Goal: Transaction & Acquisition: Obtain resource

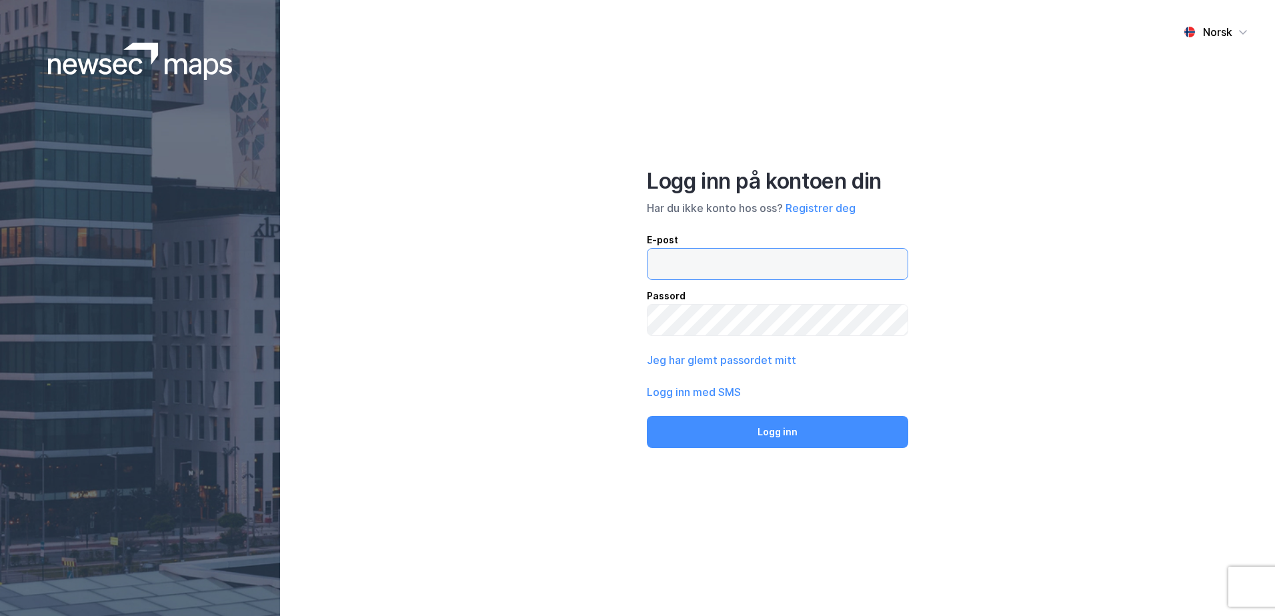
click at [706, 261] on input "email" at bounding box center [778, 264] width 260 height 31
click at [829, 205] on button "Registrer deg" at bounding box center [821, 208] width 70 height 16
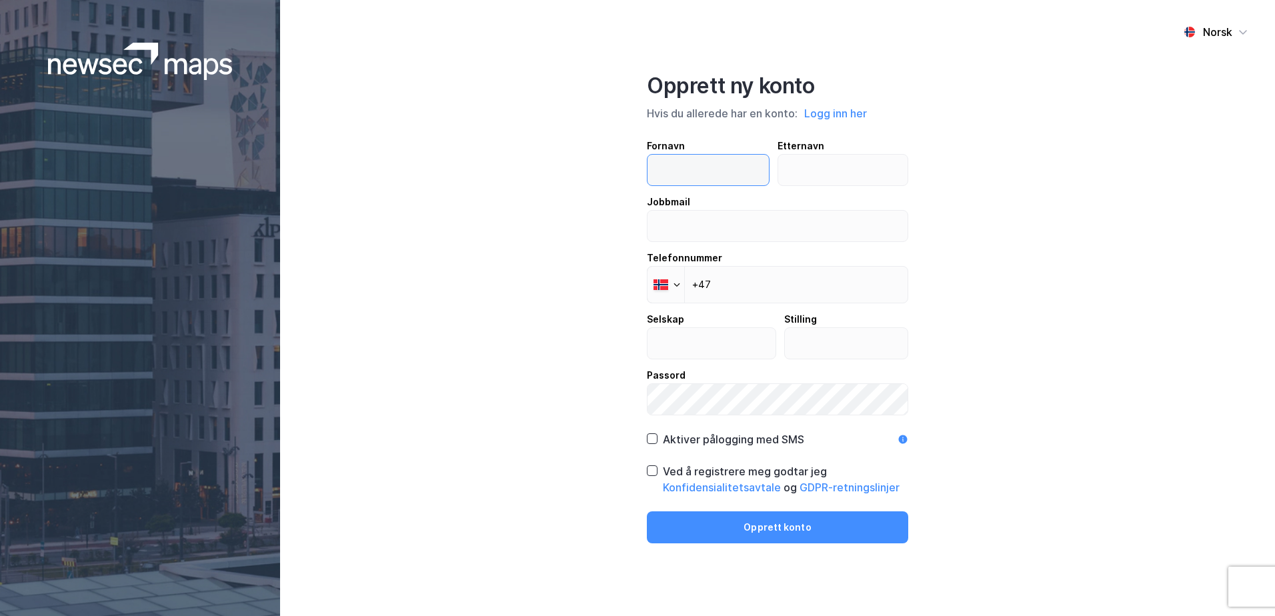
click at [698, 157] on input "text" at bounding box center [708, 170] width 121 height 31
type input "Stine"
type input "Isaksen"
type input "[EMAIL_ADDRESS][DOMAIN_NAME]"
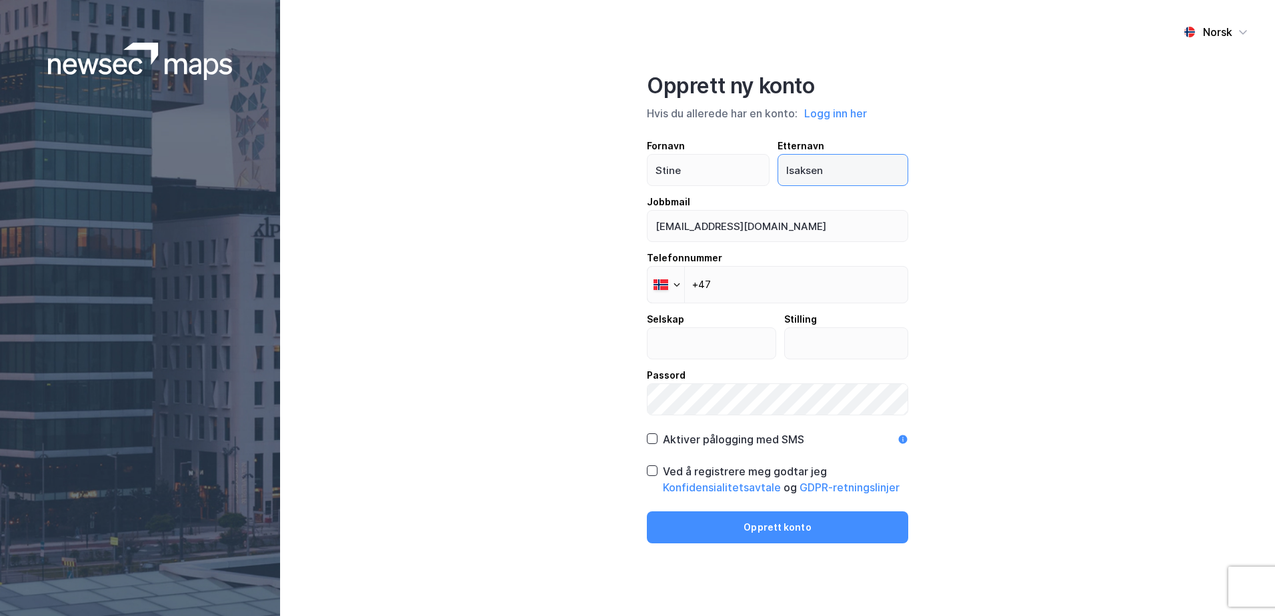
type input "Isaksen"
click at [758, 292] on input "+47" at bounding box center [777, 284] width 261 height 37
type input "[PHONE_NUMBER]"
click at [717, 339] on input "text" at bounding box center [712, 343] width 128 height 31
type input "Realnor"
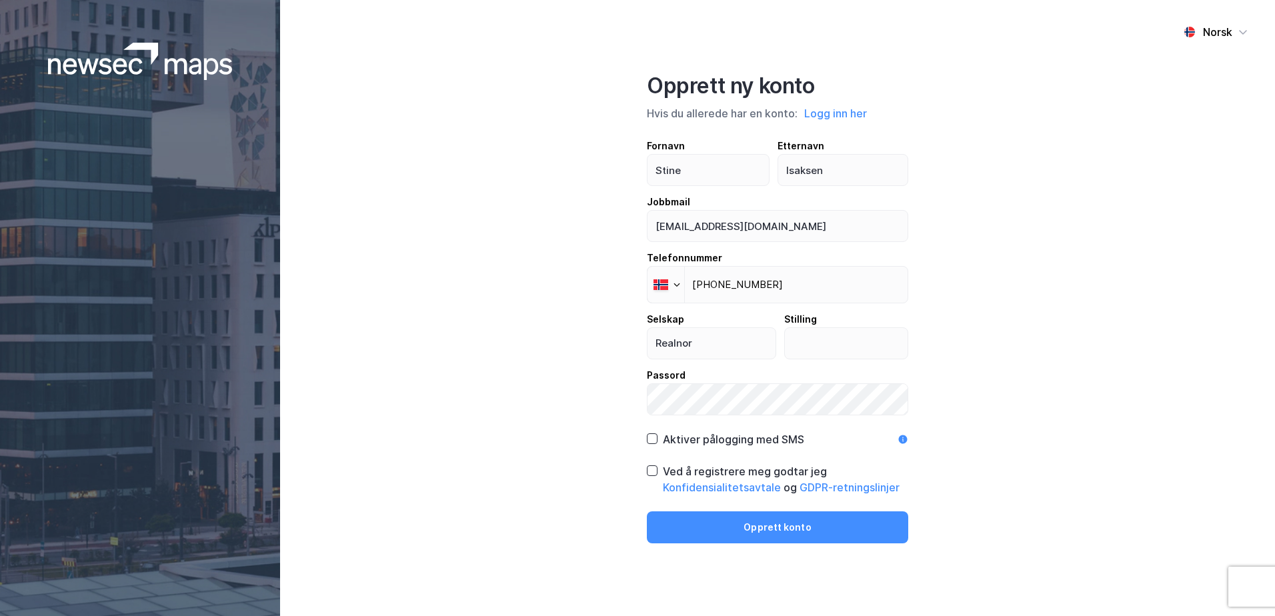
click at [1140, 213] on div "Norsk Opprett ny konto Hvis du allerede har en konto: Logg inn her Fornavn Stin…" at bounding box center [777, 308] width 995 height 616
click at [654, 439] on icon at bounding box center [652, 438] width 9 height 9
drag, startPoint x: 652, startPoint y: 468, endPoint x: 662, endPoint y: 468, distance: 10.0
click at [653, 468] on icon at bounding box center [652, 470] width 9 height 9
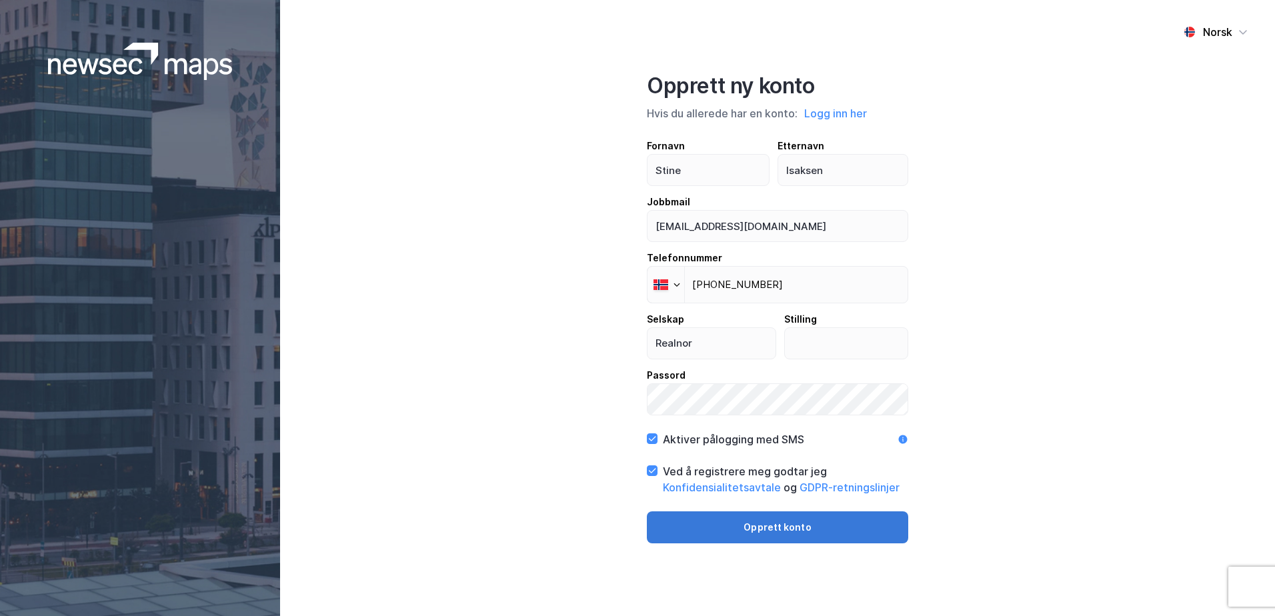
click at [762, 527] on button "Opprett konto" at bounding box center [777, 528] width 261 height 32
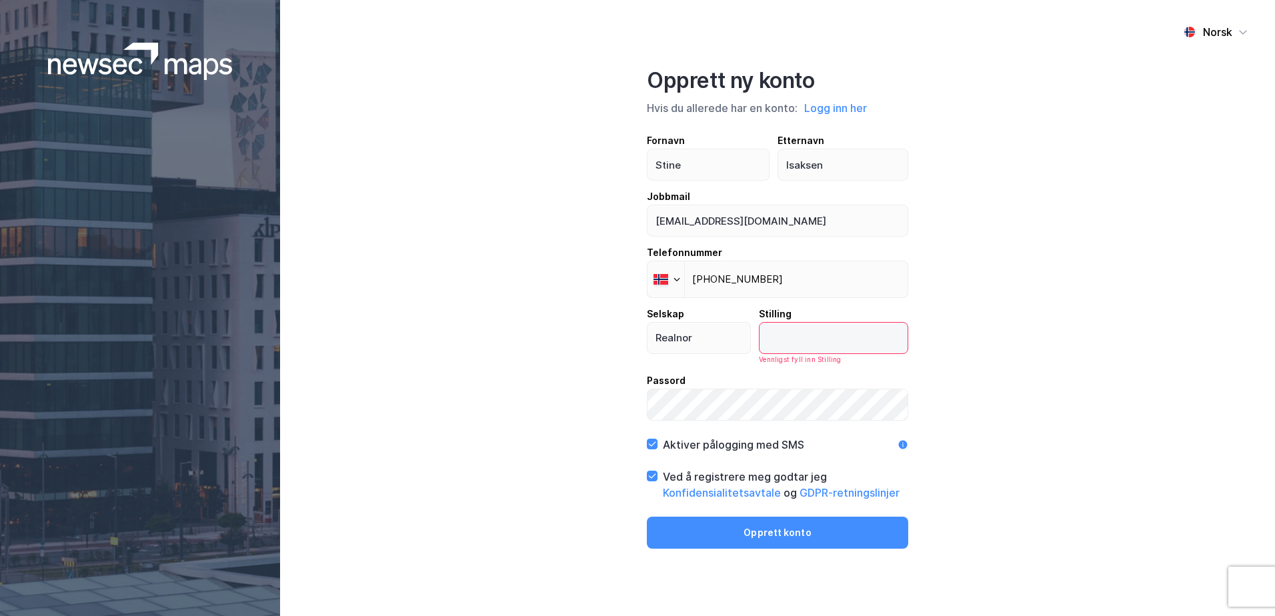
click at [833, 338] on input "text" at bounding box center [834, 338] width 148 height 31
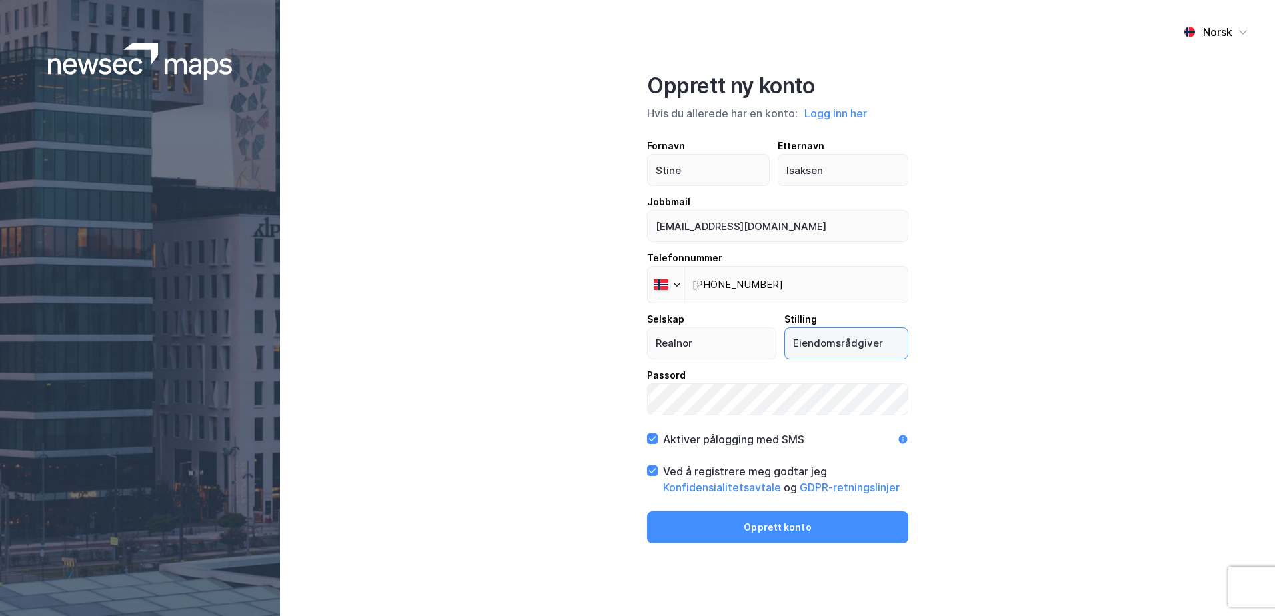
type input "Eiendomsrådgiver"
click at [1052, 395] on div "Norsk Opprett ny konto Hvis du allerede har en konto: Logg inn her Fornavn [PER…" at bounding box center [777, 308] width 995 height 616
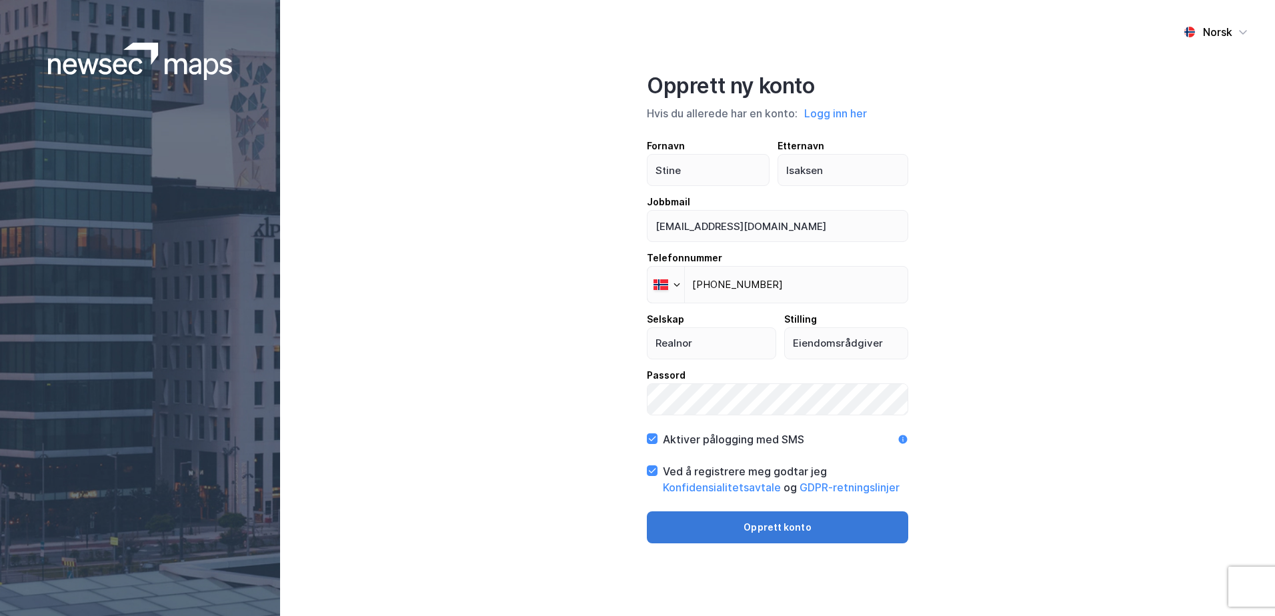
click at [719, 531] on button "Opprett konto" at bounding box center [777, 528] width 261 height 32
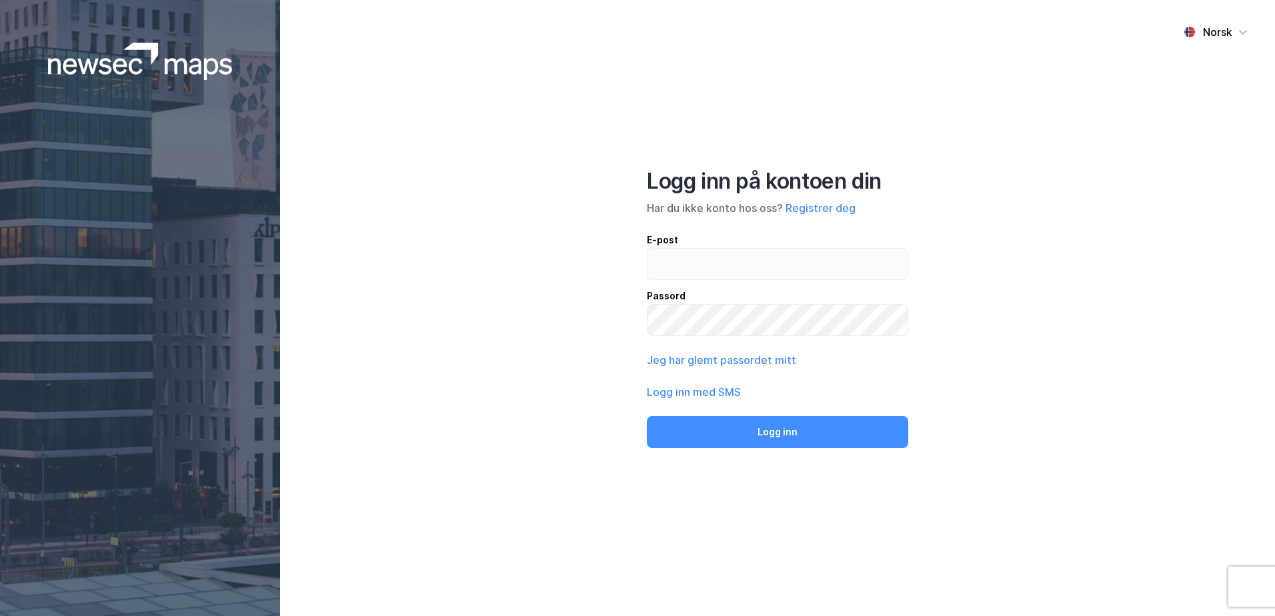
click at [753, 235] on div "E-post" at bounding box center [777, 240] width 261 height 16
click at [753, 249] on input "email" at bounding box center [778, 264] width 260 height 31
type input "[EMAIL_ADDRESS][DOMAIN_NAME]"
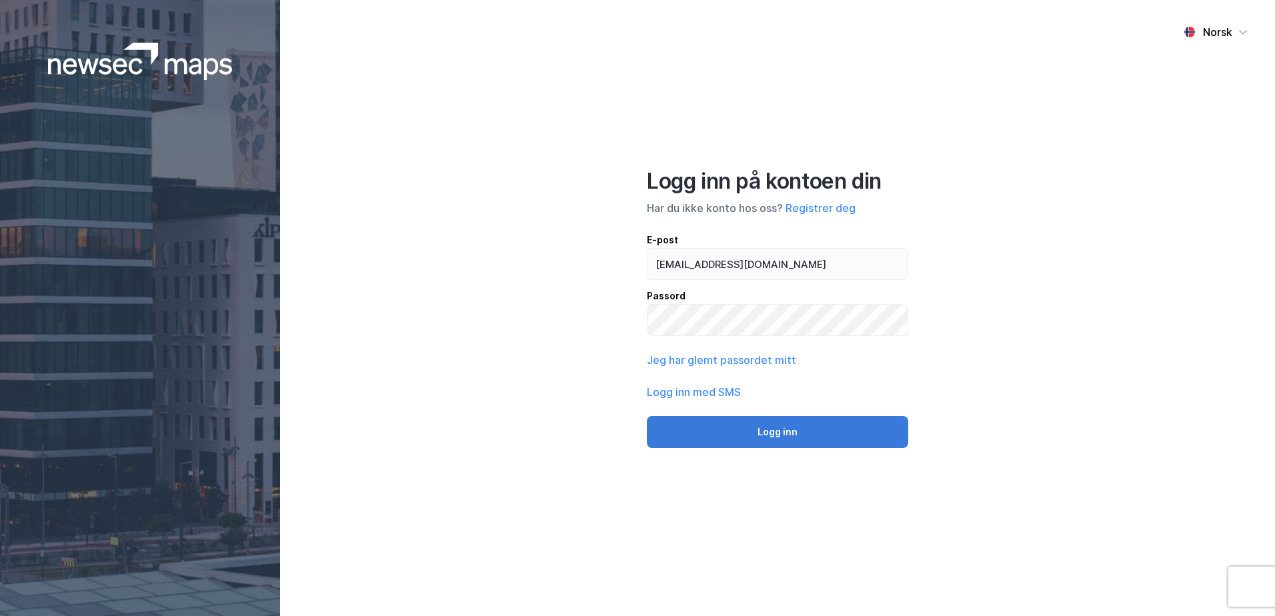
click at [770, 435] on button "Logg inn" at bounding box center [777, 432] width 261 height 32
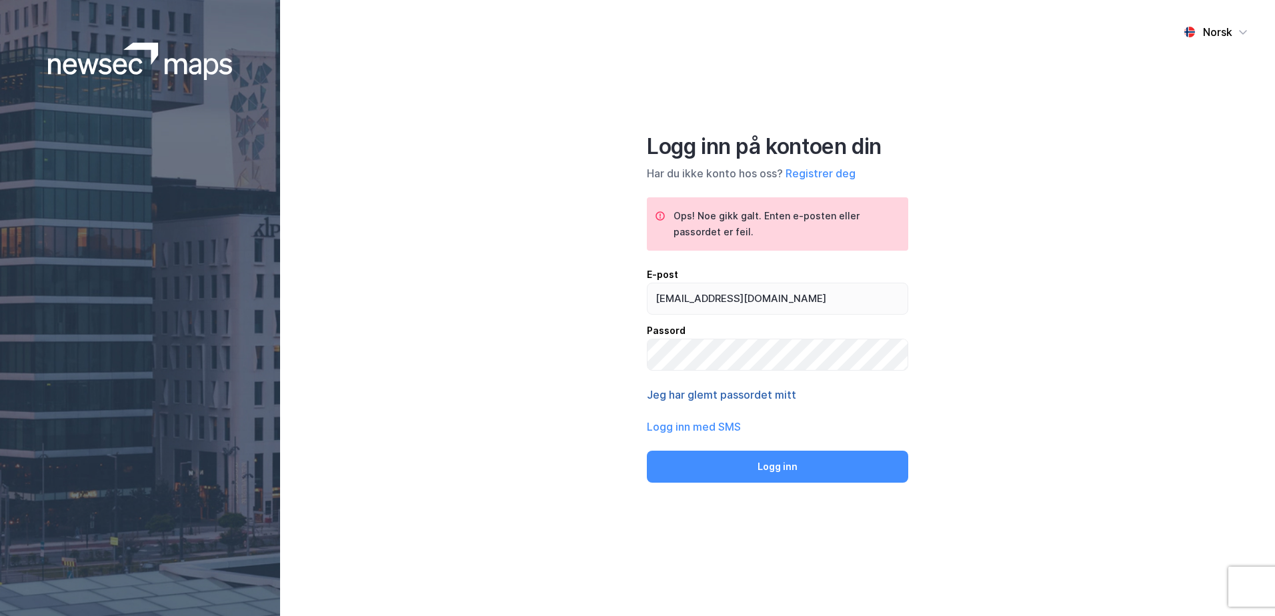
click at [708, 393] on button "Jeg har glemt passordet mitt" at bounding box center [721, 395] width 149 height 16
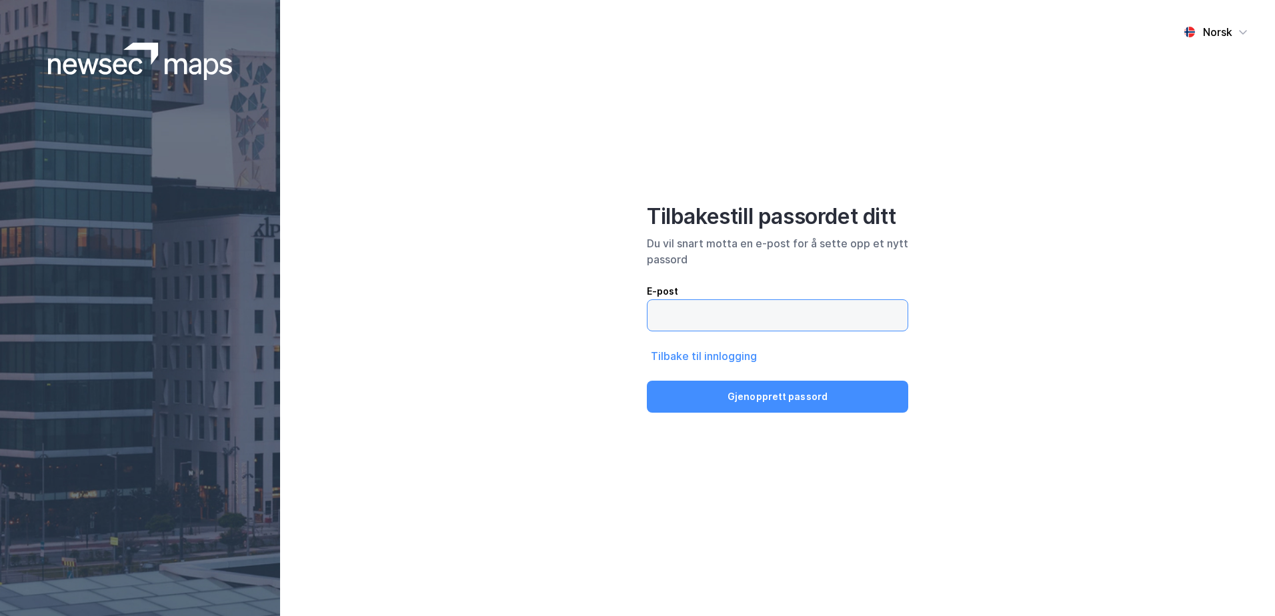
click at [742, 320] on input "email" at bounding box center [778, 315] width 260 height 31
type input "[EMAIL_ADDRESS][DOMAIN_NAME]"
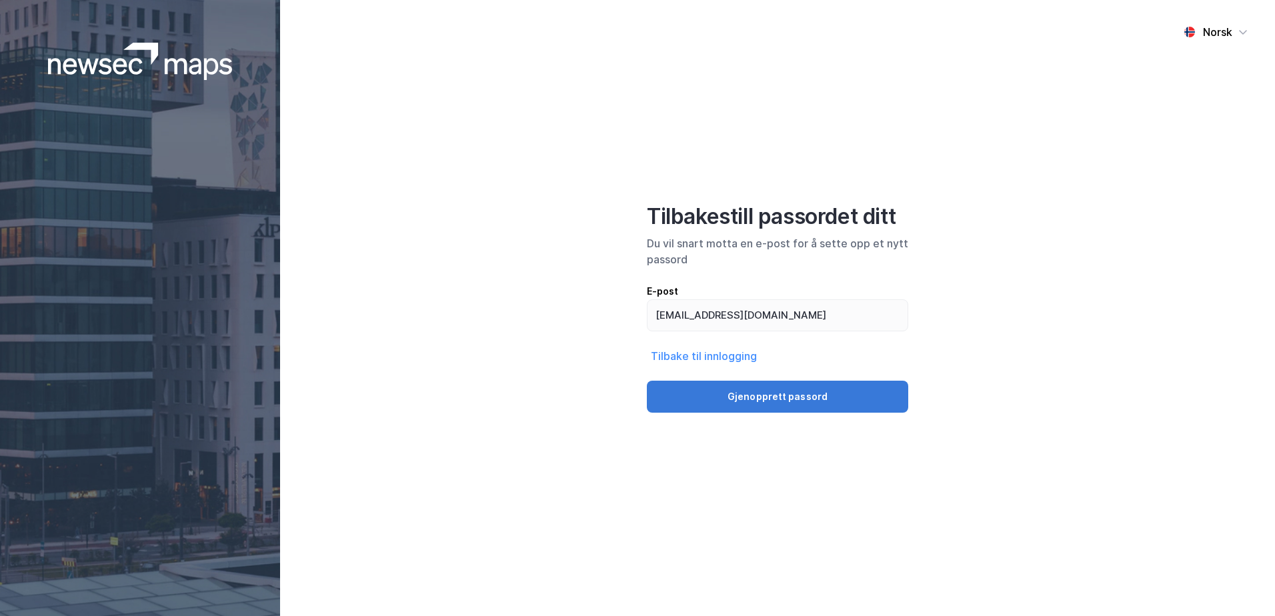
click at [808, 399] on button "Gjenopprett passord" at bounding box center [777, 397] width 261 height 32
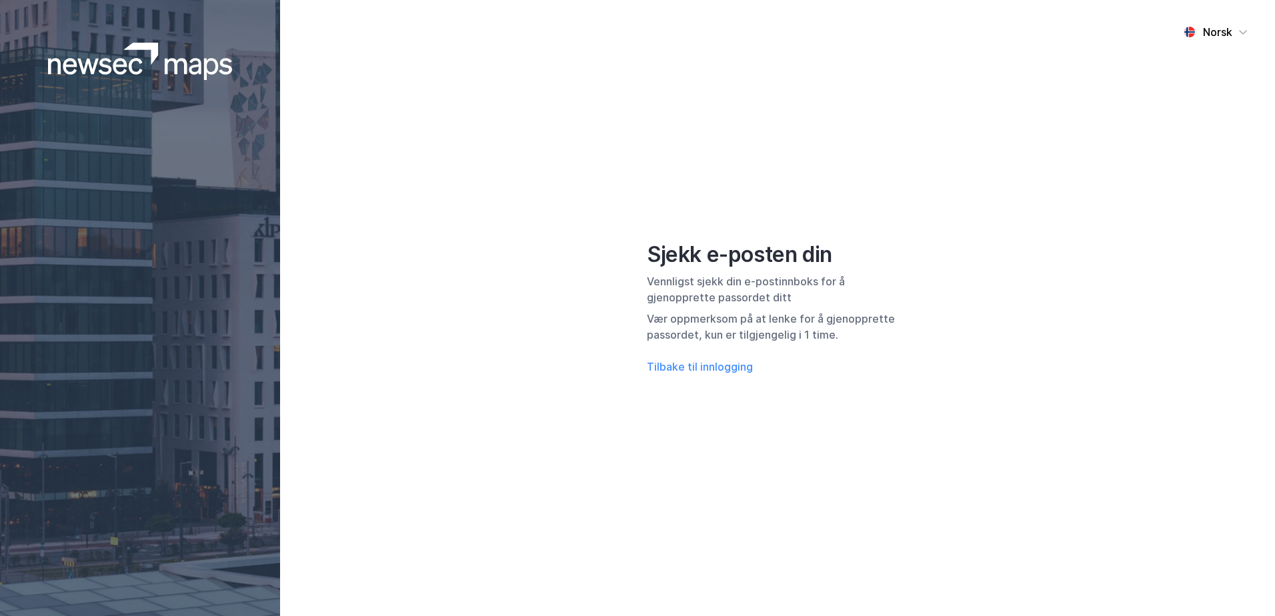
click at [124, 65] on img at bounding box center [140, 61] width 185 height 37
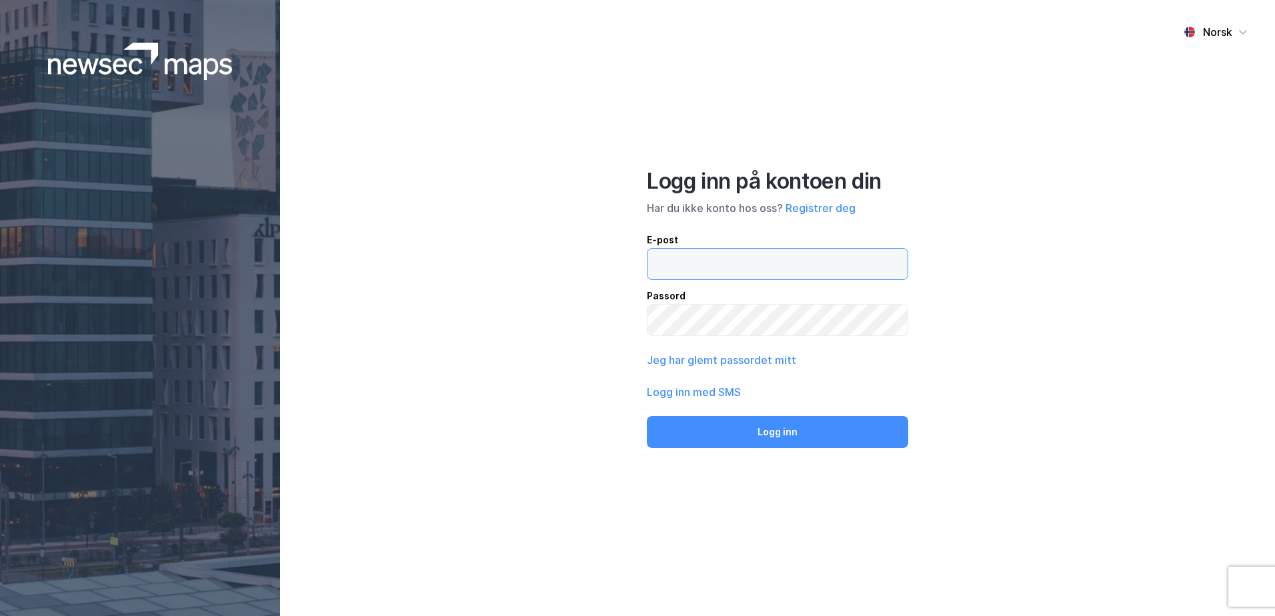
click at [692, 266] on input "email" at bounding box center [778, 264] width 260 height 31
type input "[EMAIL_ADDRESS][DOMAIN_NAME]"
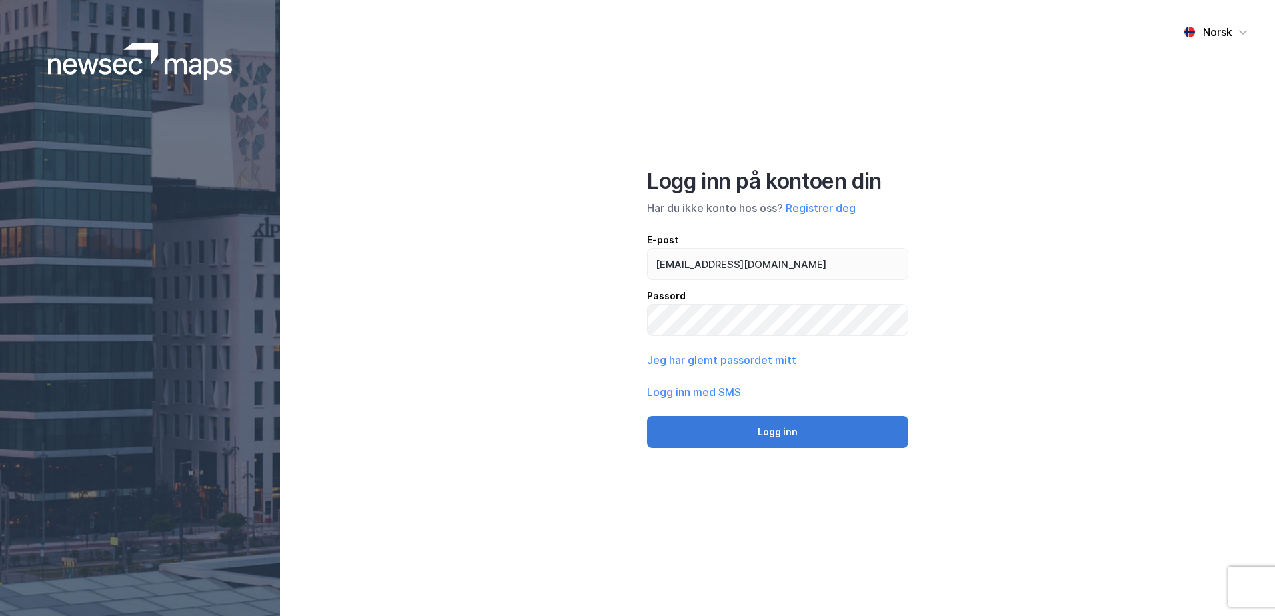
click at [773, 437] on button "Logg inn" at bounding box center [777, 432] width 261 height 32
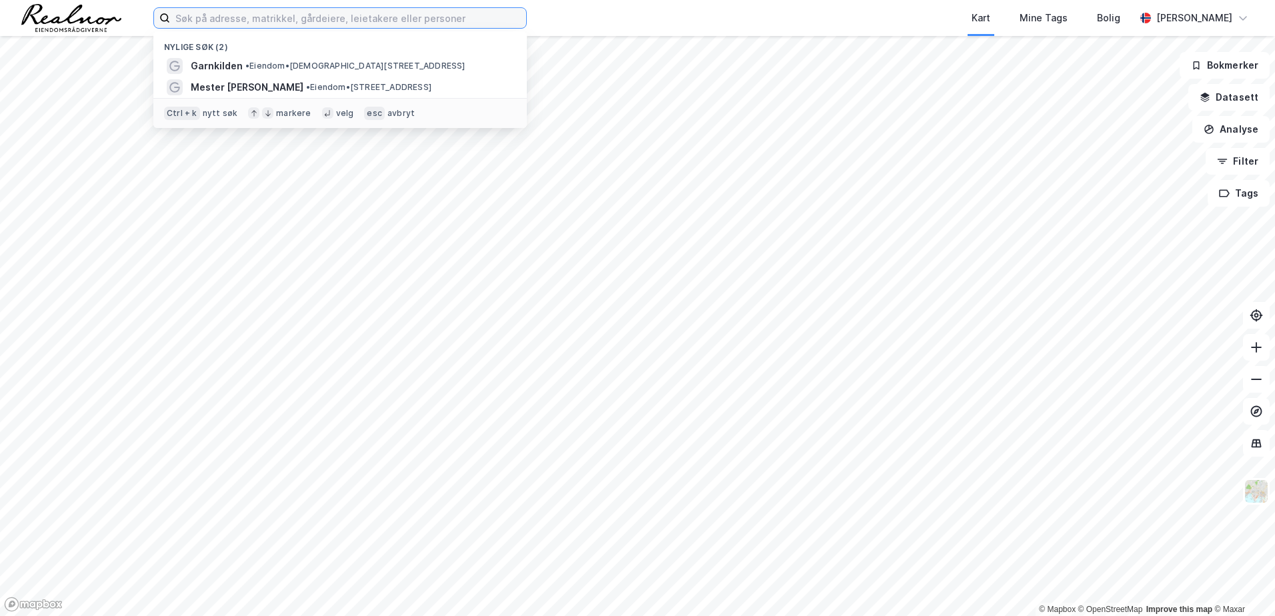
click at [300, 13] on input at bounding box center [348, 18] width 356 height 20
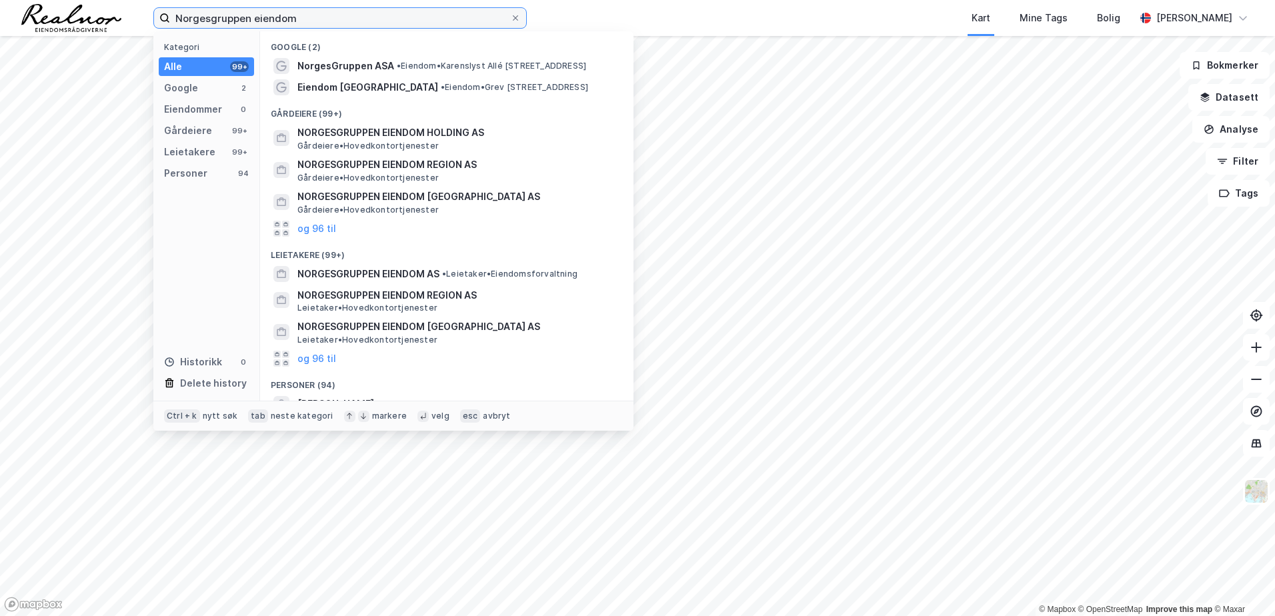
click at [209, 18] on input "Norgesgruppen eiendom" at bounding box center [340, 18] width 340 height 20
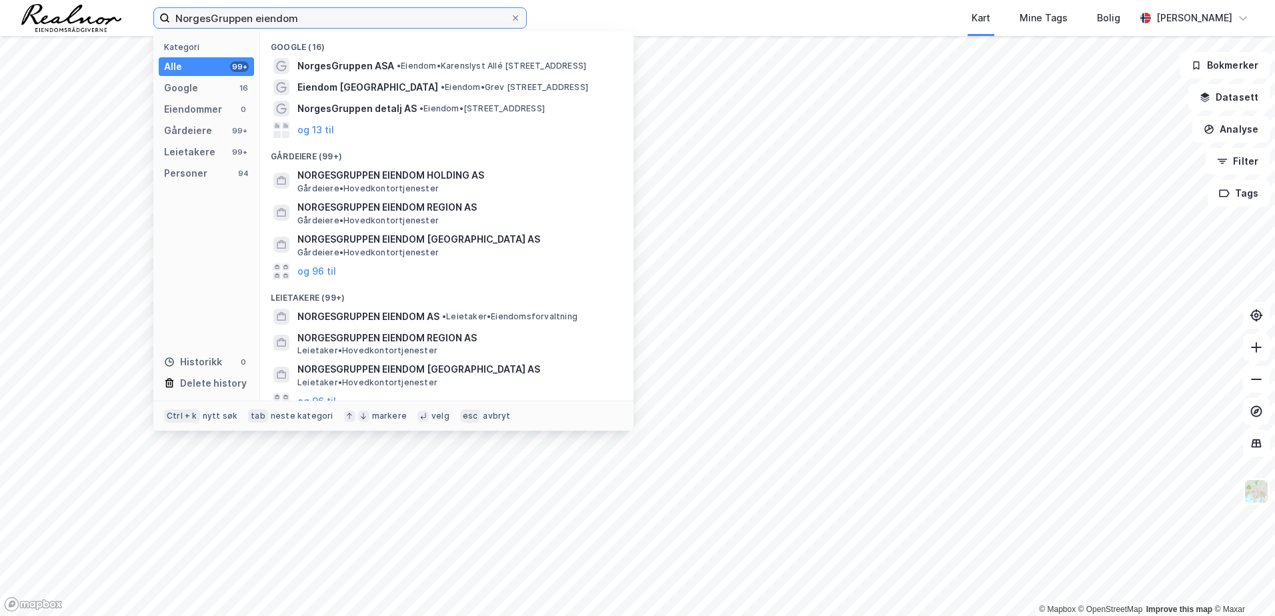
click at [350, 24] on input "NorgesGruppen eiendom" at bounding box center [340, 18] width 340 height 20
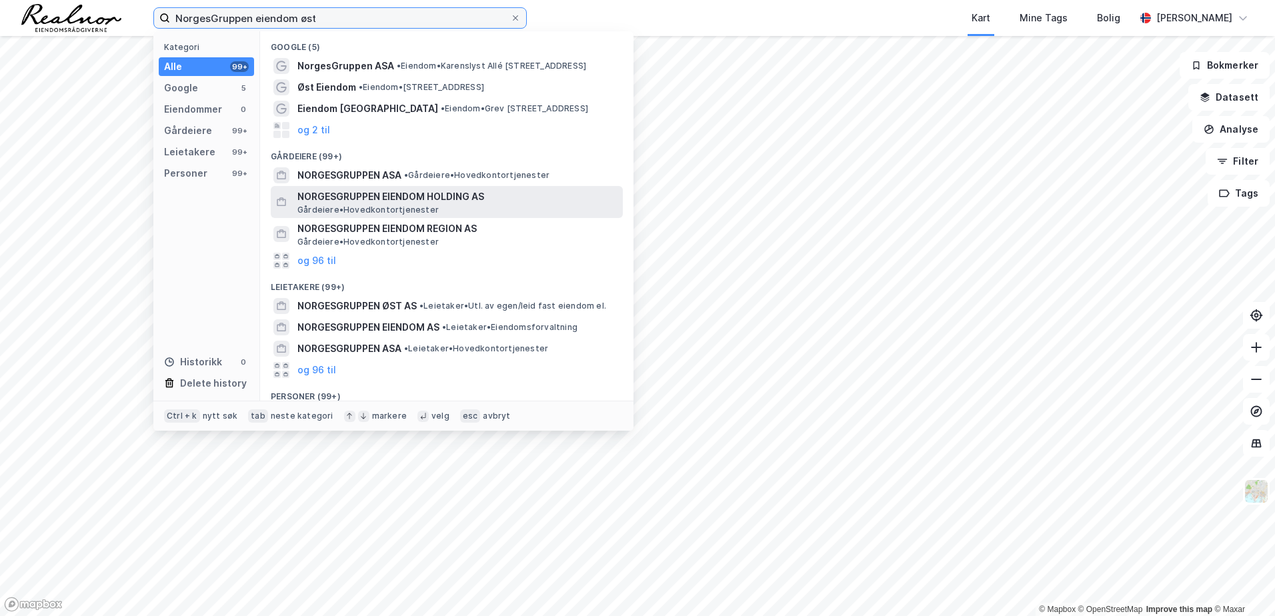
type input "NorgesGruppen eiendom øst"
click at [373, 201] on span "NORGESGRUPPEN EIENDOM HOLDING AS" at bounding box center [457, 197] width 320 height 16
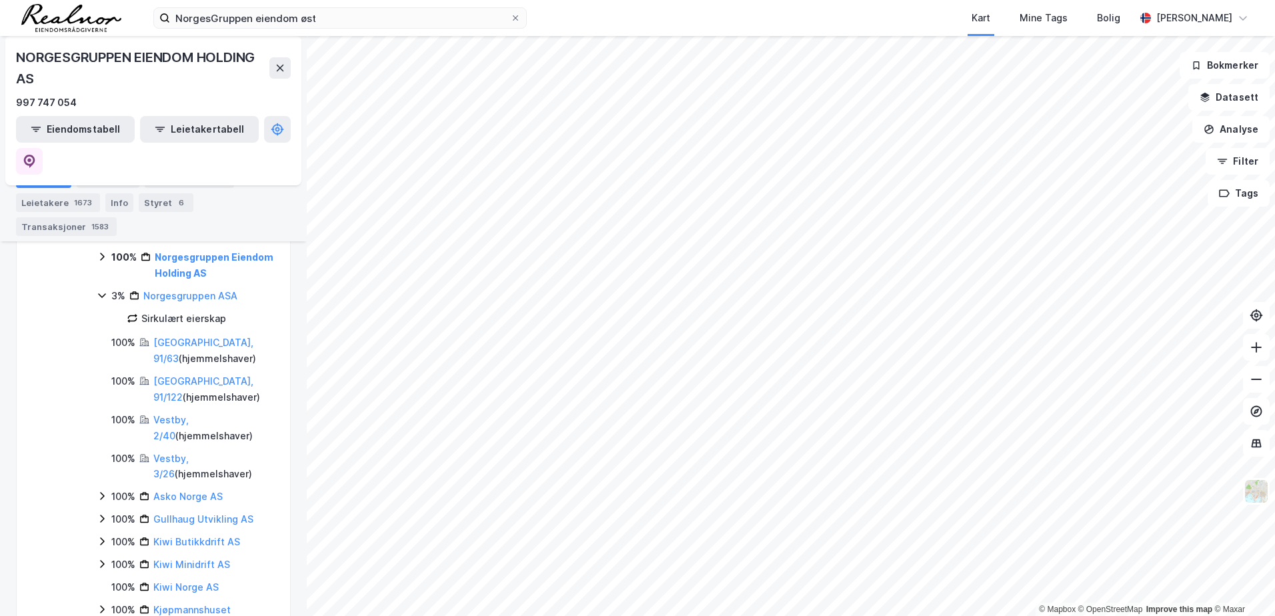
scroll to position [400, 0]
click at [185, 286] on link "Norgesgruppen ASA" at bounding box center [190, 291] width 94 height 11
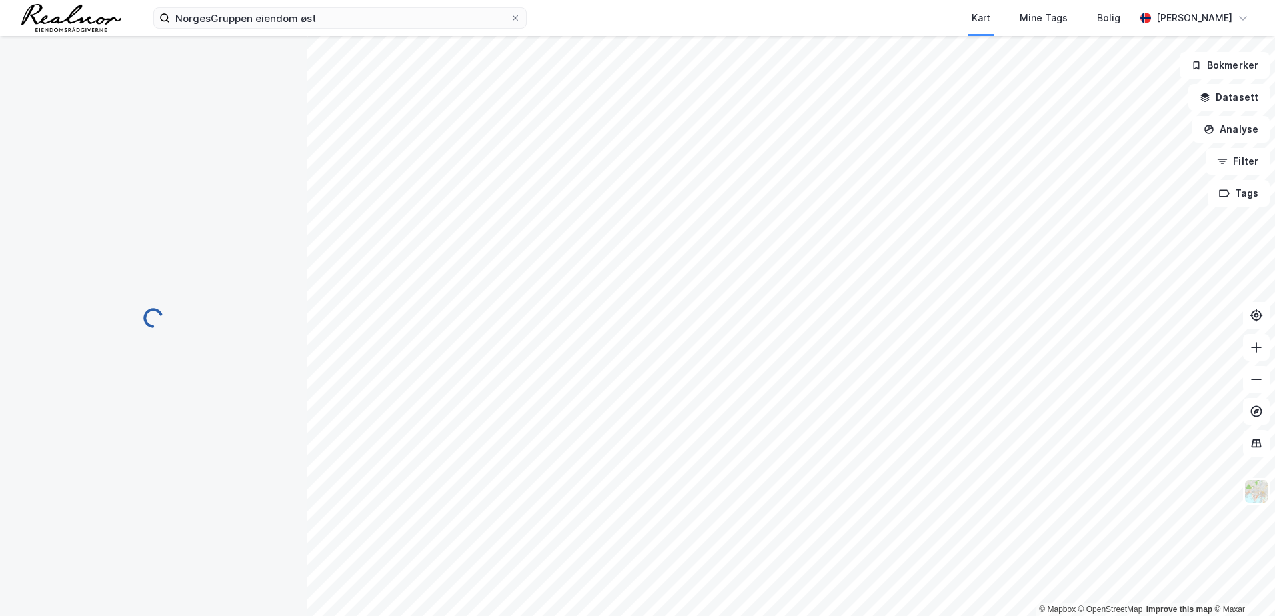
scroll to position [0, 0]
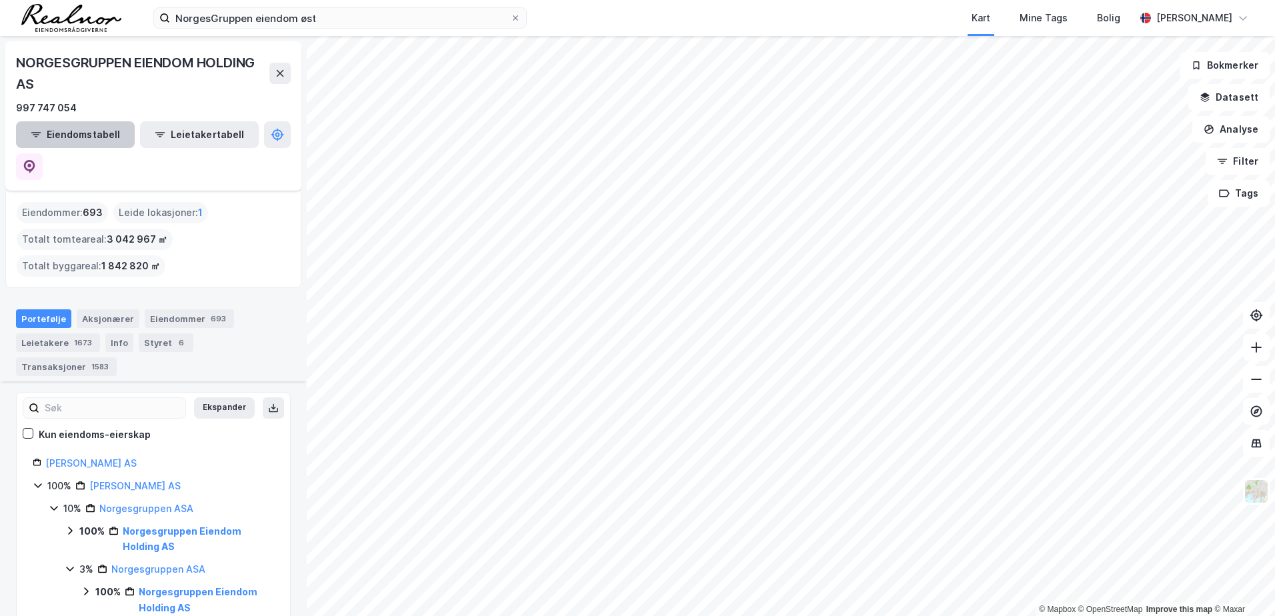
click at [83, 140] on button "Eiendomstabell" at bounding box center [75, 134] width 119 height 27
click at [1238, 131] on button "Analyse" at bounding box center [1230, 129] width 77 height 27
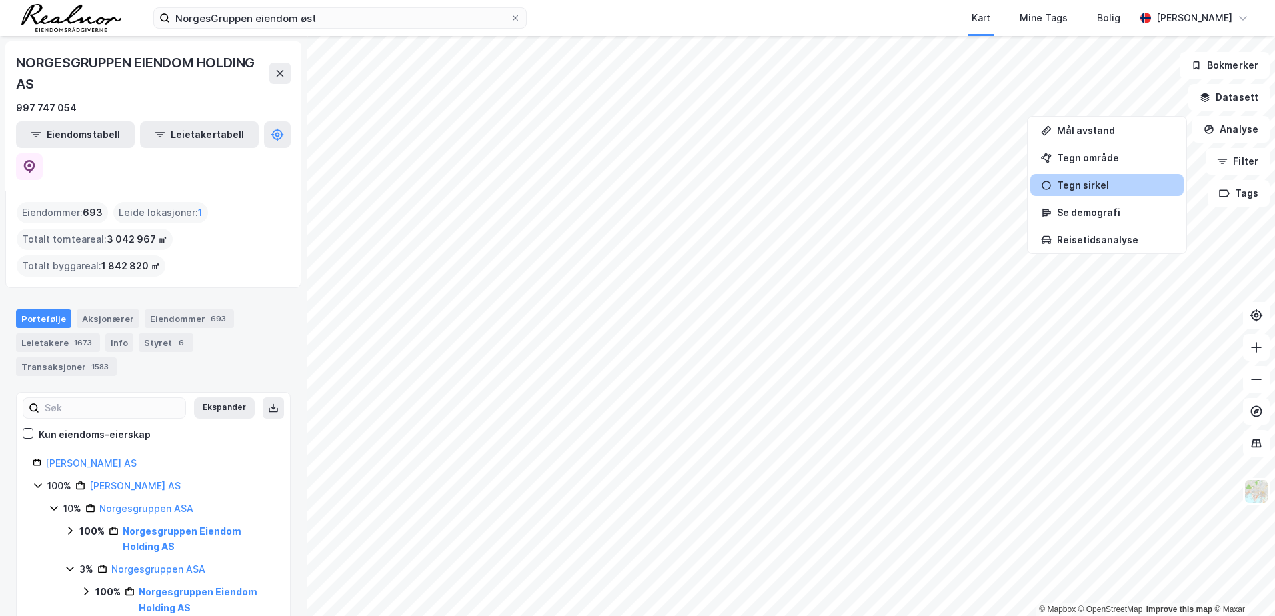
drag, startPoint x: 1232, startPoint y: 162, endPoint x: 1168, endPoint y: 174, distance: 64.5
click at [1232, 161] on button "Filter" at bounding box center [1238, 161] width 64 height 27
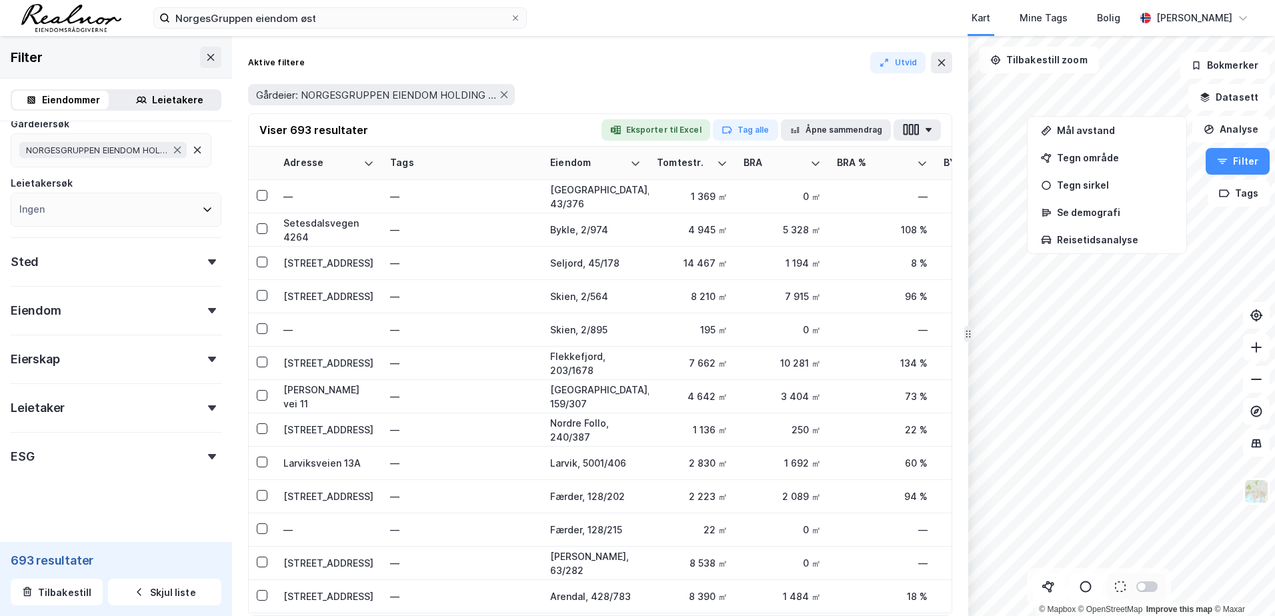
scroll to position [131, 0]
click at [204, 249] on div "Sted" at bounding box center [116, 251] width 211 height 38
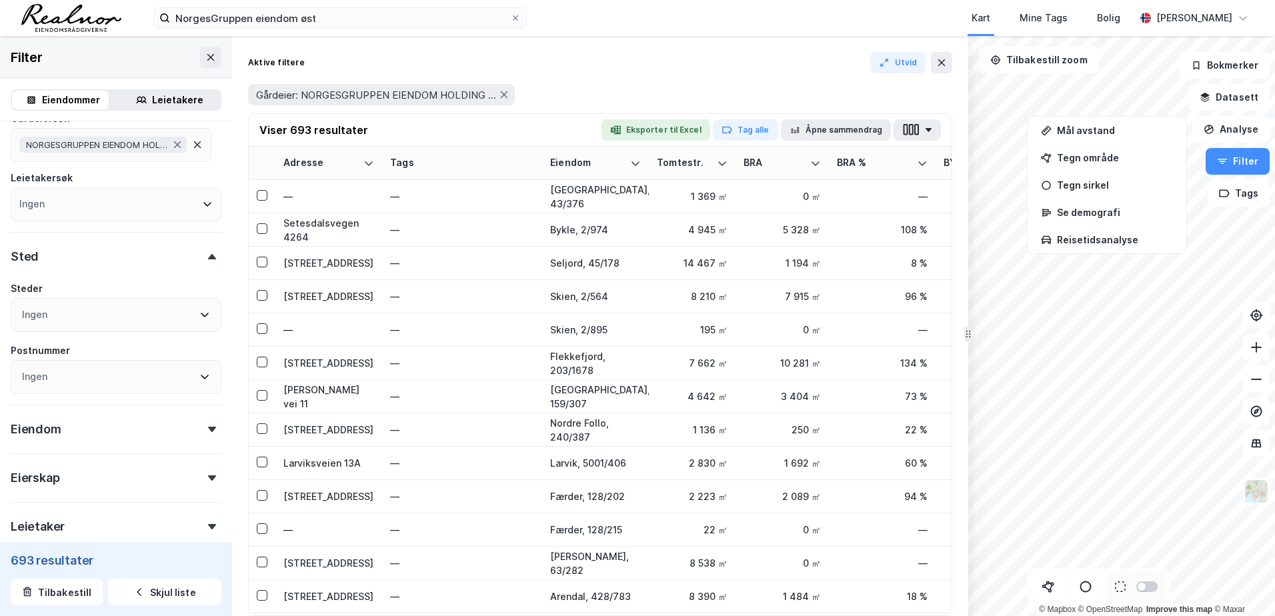
click at [199, 315] on icon at bounding box center [204, 314] width 11 height 11
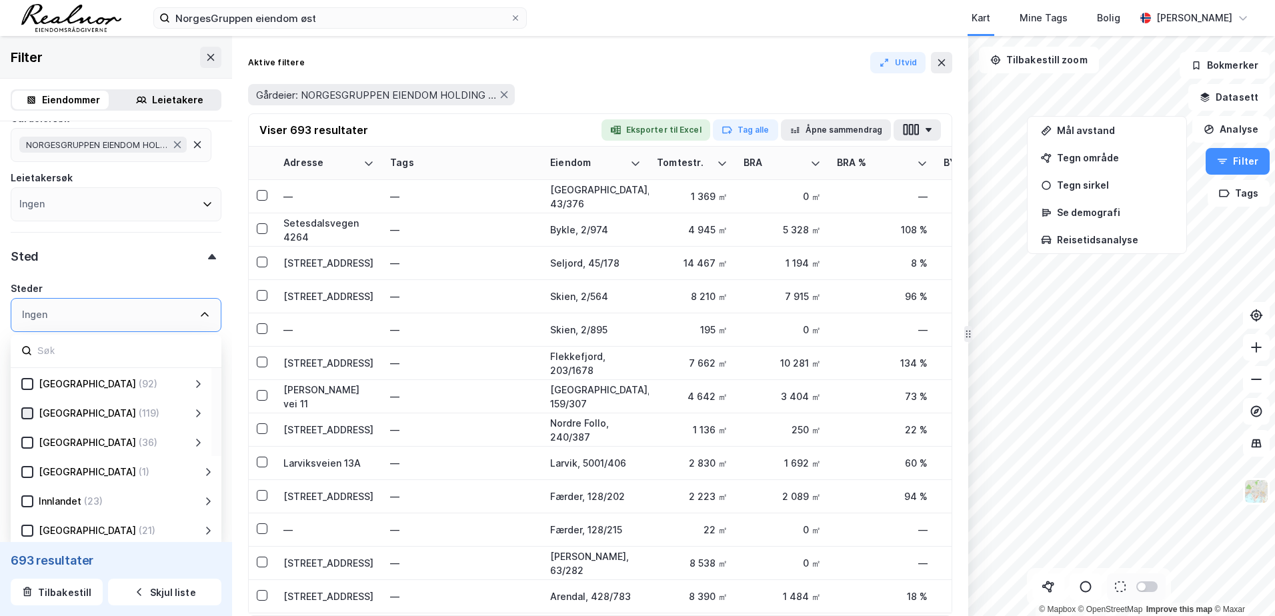
click at [29, 408] on div at bounding box center [27, 413] width 12 height 12
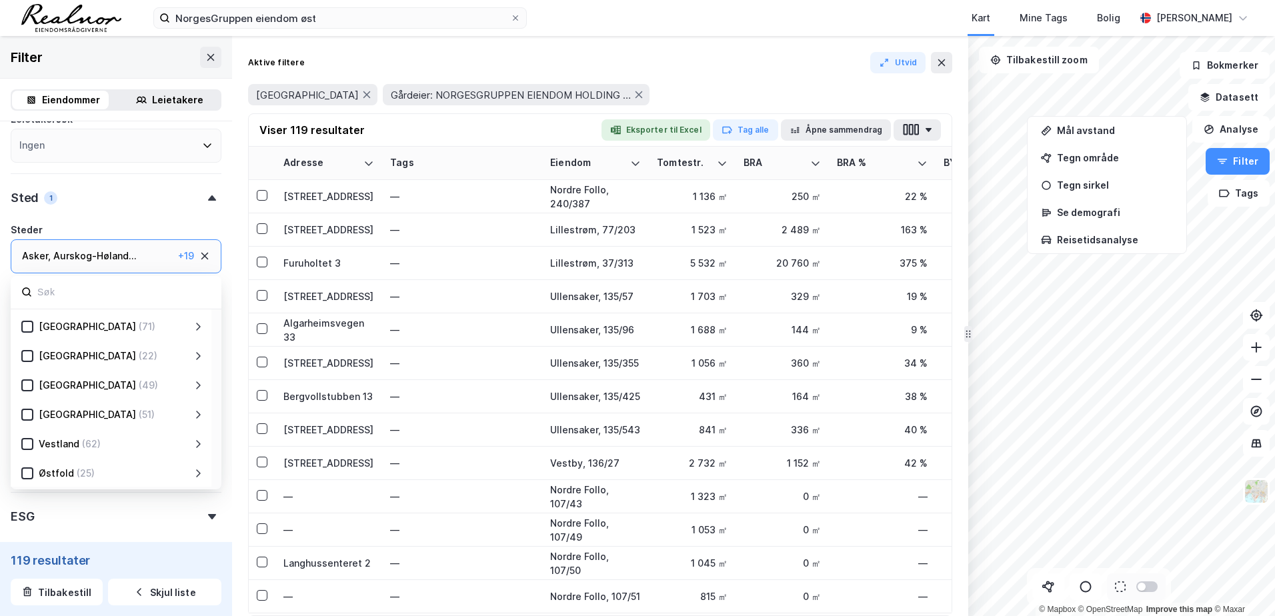
scroll to position [255, 0]
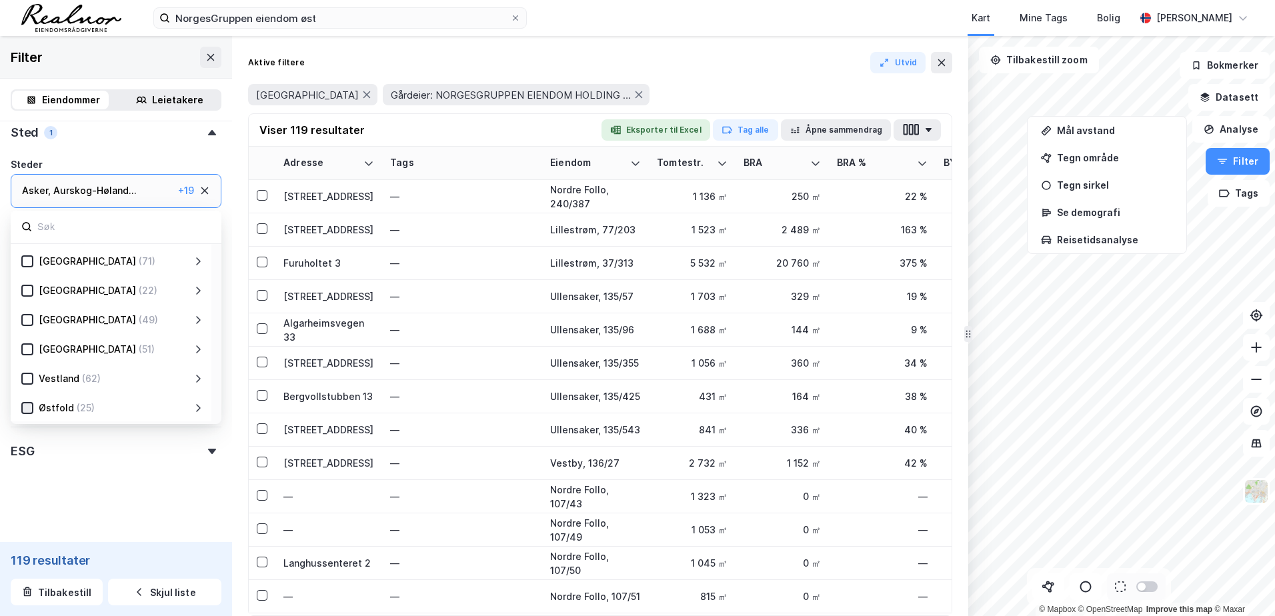
click at [29, 408] on icon at bounding box center [27, 407] width 9 height 9
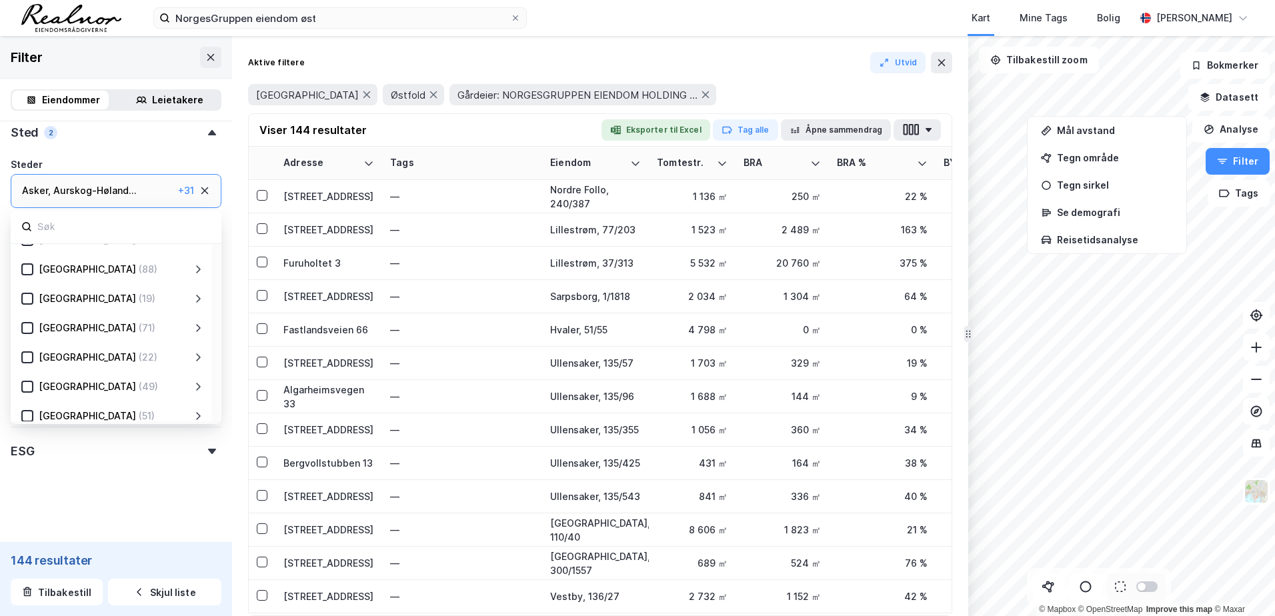
scroll to position [129, 0]
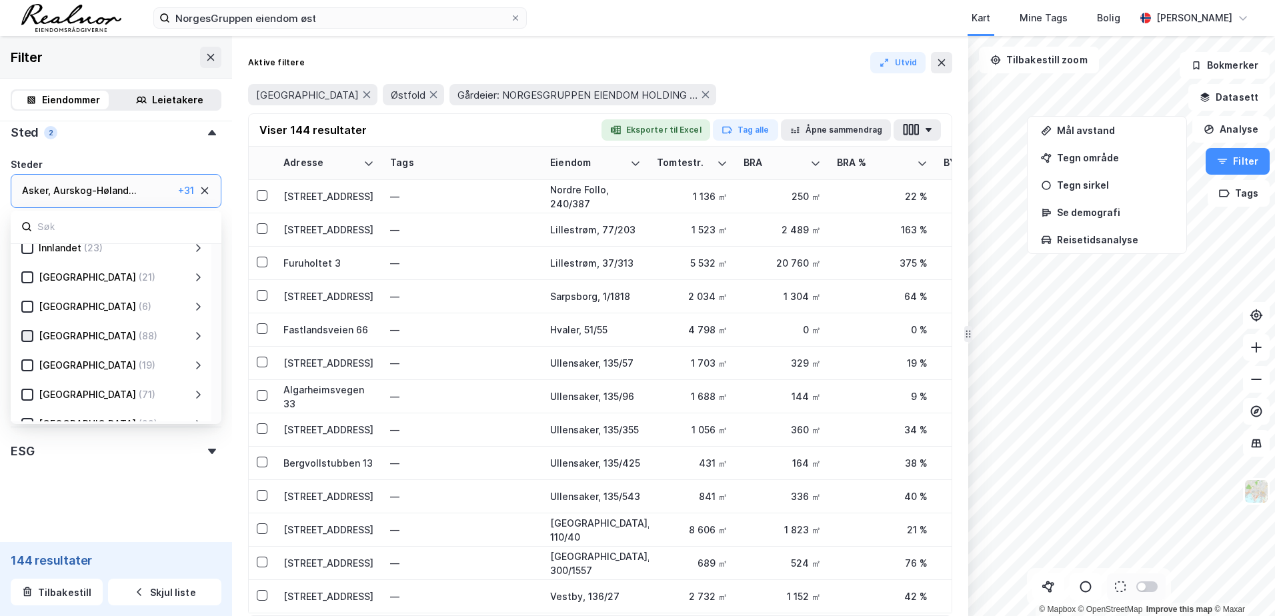
click at [30, 337] on icon at bounding box center [27, 335] width 9 height 9
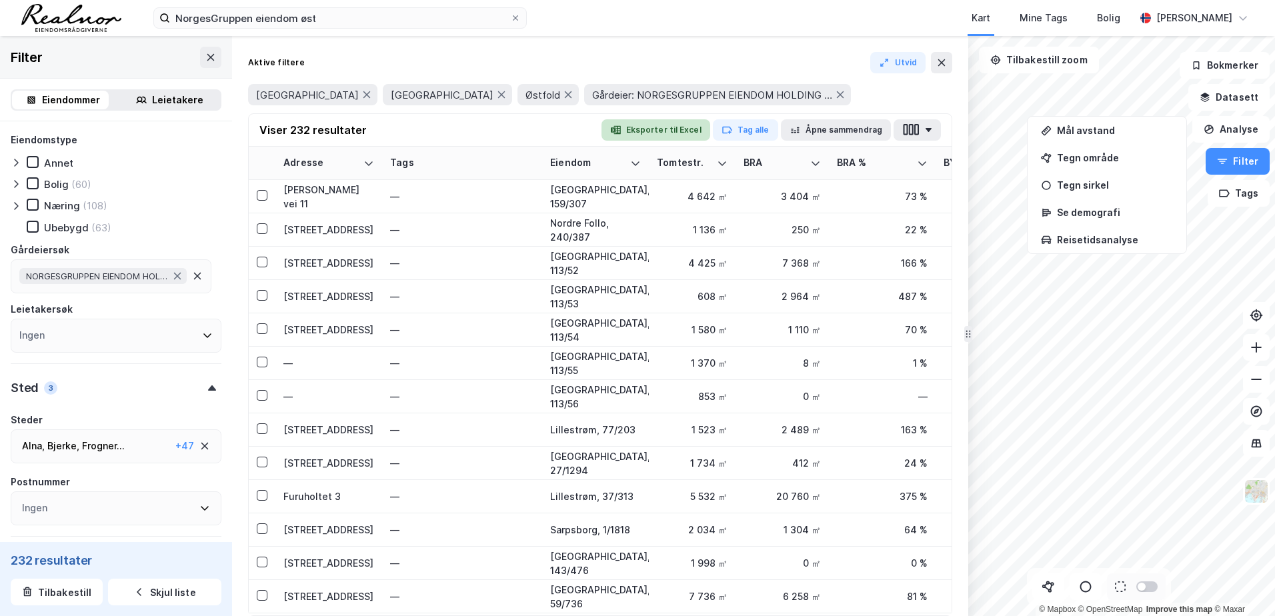
click at [669, 125] on button "Eksporter til Excel" at bounding box center [656, 129] width 109 height 21
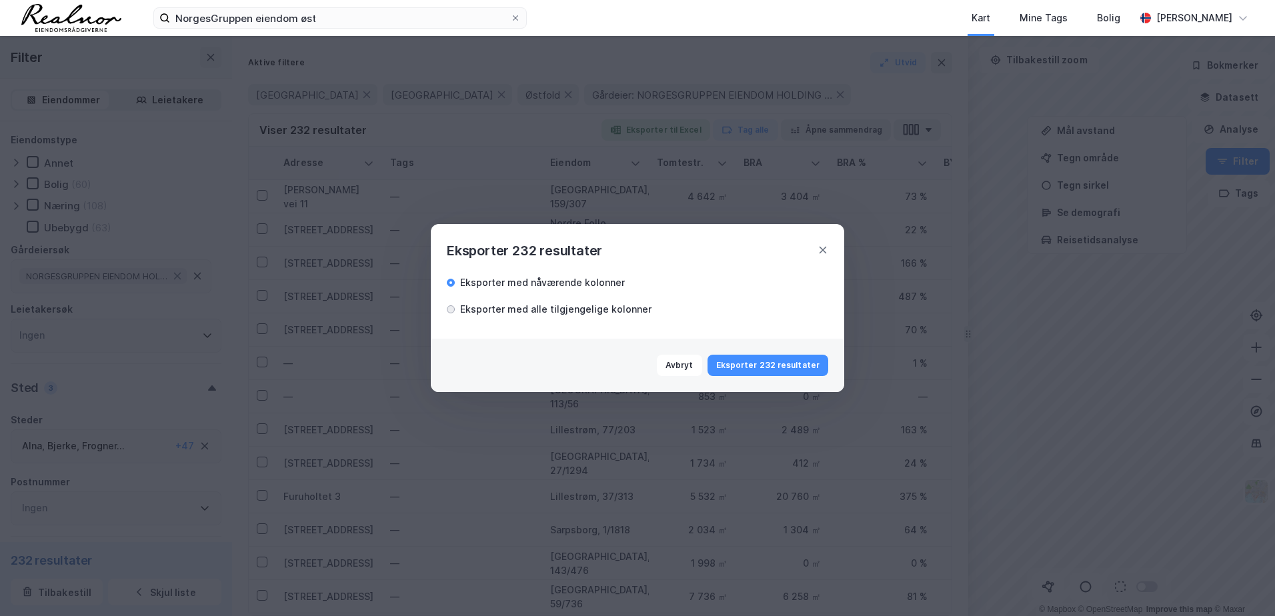
click at [450, 309] on div at bounding box center [450, 309] width 3 height 3
click at [795, 362] on button "Eksporter 232 resultater" at bounding box center [768, 365] width 121 height 21
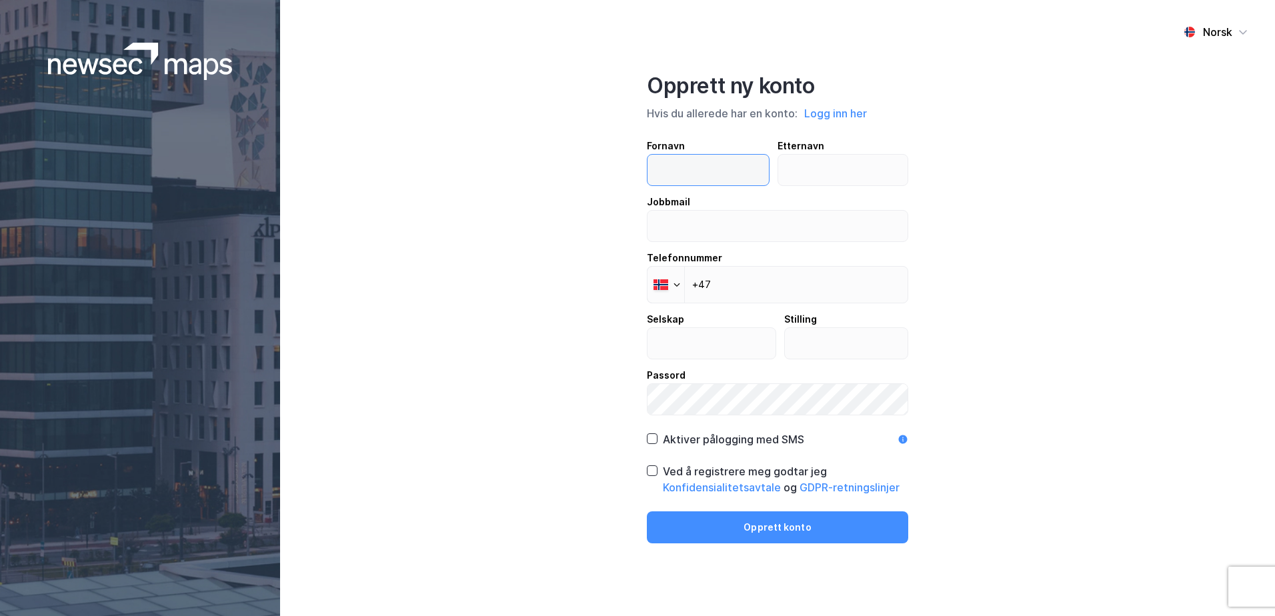
click at [678, 166] on input "text" at bounding box center [708, 170] width 121 height 31
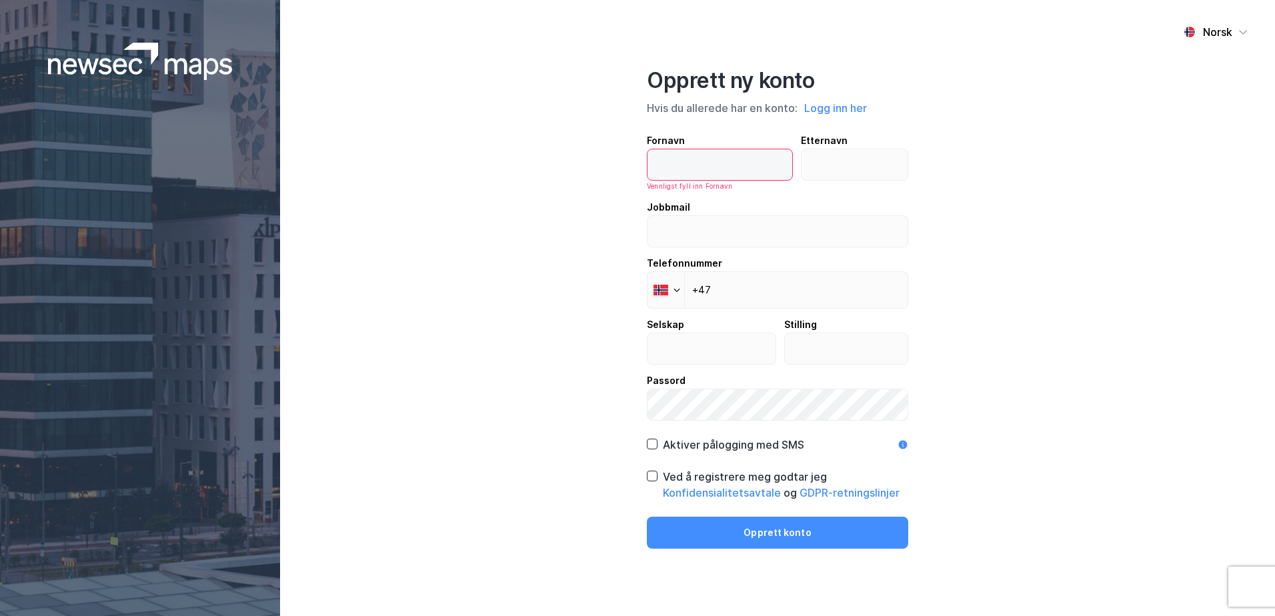
click at [676, 161] on input "text" at bounding box center [720, 164] width 145 height 31
type input "Stine"
type input "Isaksen"
type input "[EMAIL_ADDRESS][DOMAIN_NAME]"
type input "Realnor"
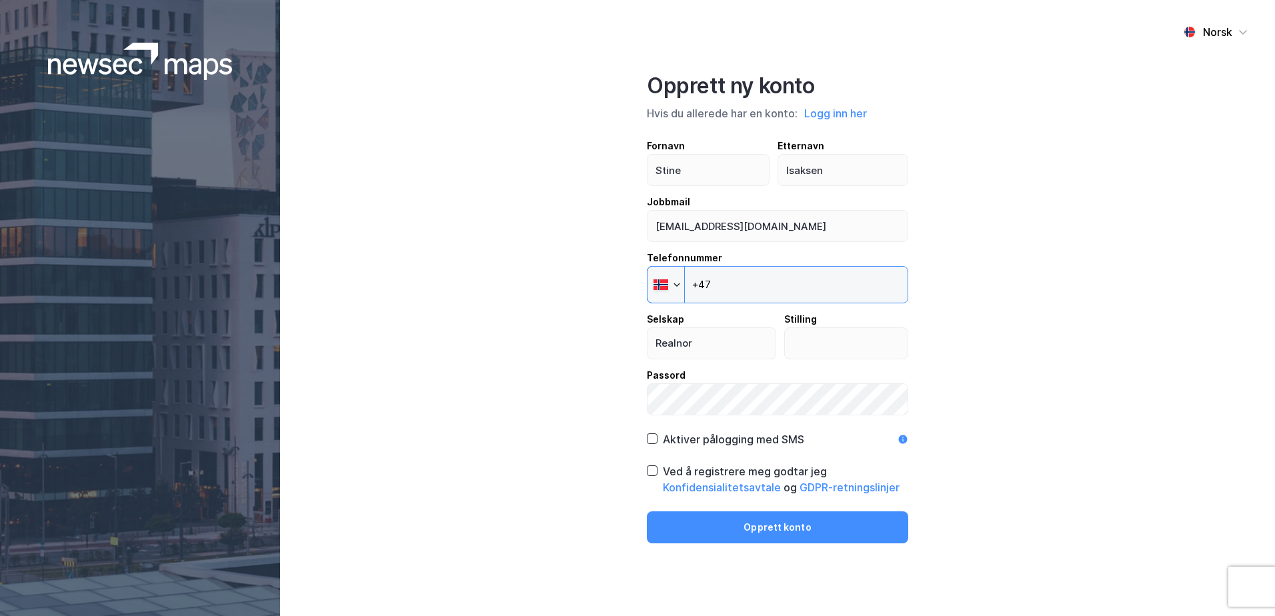
click at [769, 275] on input "+47" at bounding box center [777, 284] width 261 height 37
type input "[PHONE_NUMBER]"
click at [824, 349] on input "text" at bounding box center [846, 343] width 123 height 31
type input "Eiendomsrådgiver"
click at [650, 437] on icon at bounding box center [652, 438] width 9 height 9
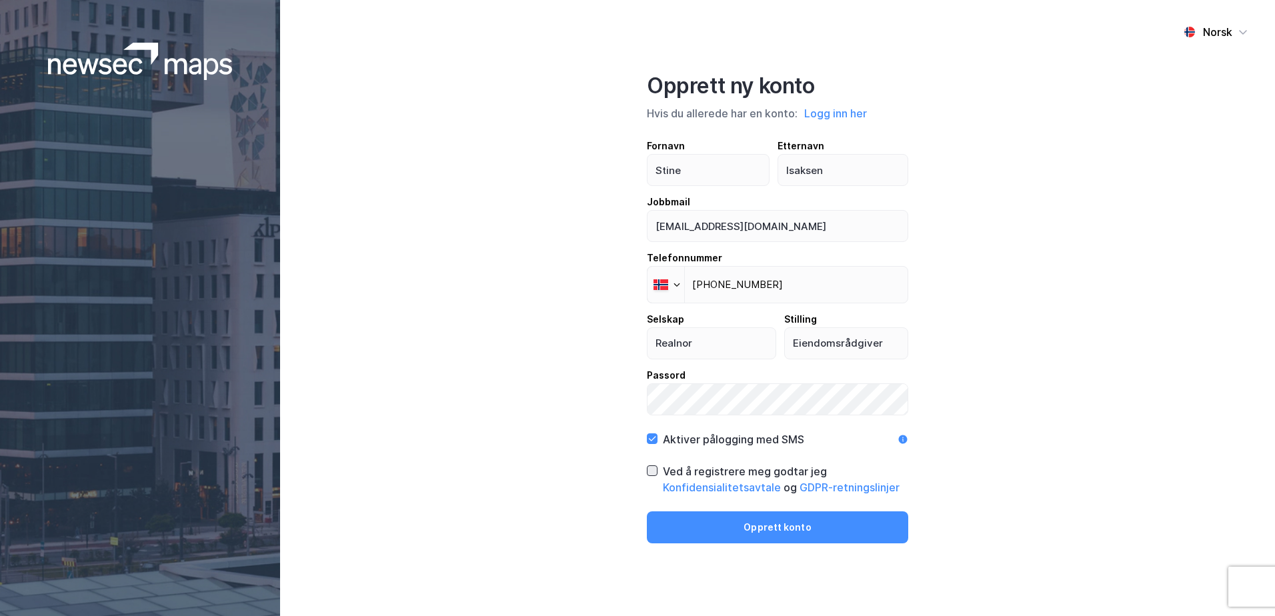
click at [653, 474] on icon at bounding box center [652, 470] width 9 height 9
click at [791, 532] on button "Opprett konto" at bounding box center [777, 528] width 261 height 32
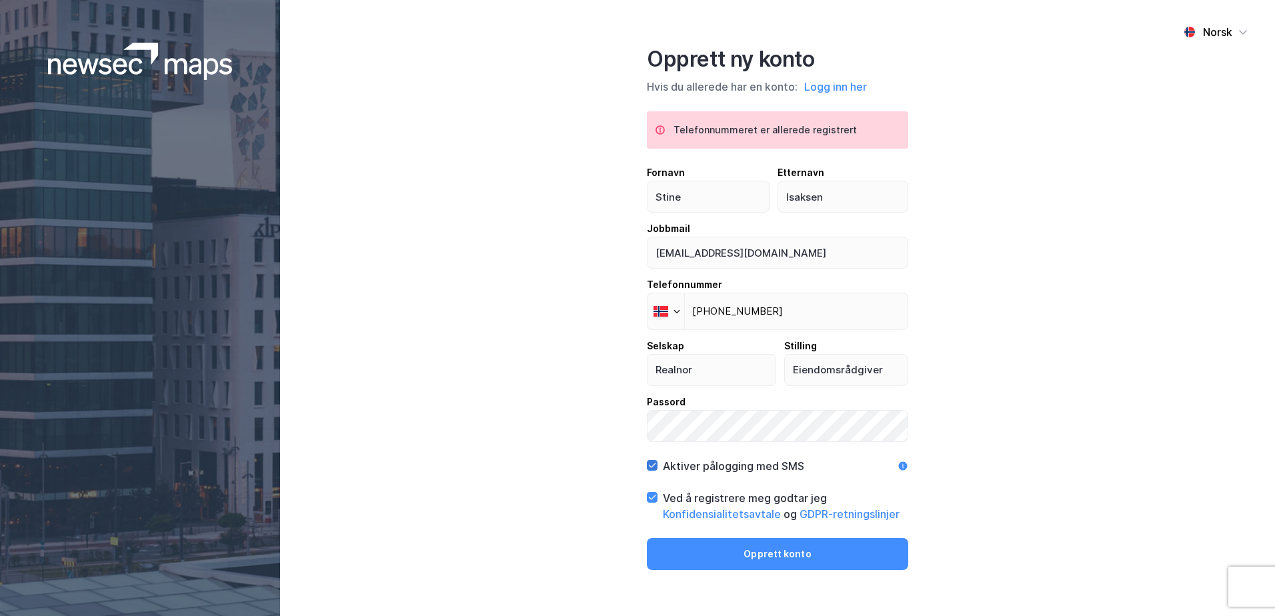
click at [651, 463] on icon at bounding box center [652, 465] width 9 height 9
click at [766, 552] on button "Opprett konto" at bounding box center [777, 554] width 261 height 32
